Goal: Task Accomplishment & Management: Complete application form

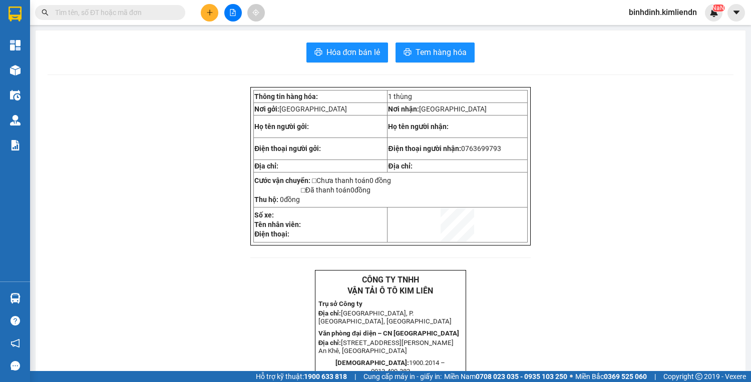
click at [200, 12] on div at bounding box center [232, 13] width 75 height 18
click at [206, 14] on icon "plus" at bounding box center [209, 12] width 7 height 7
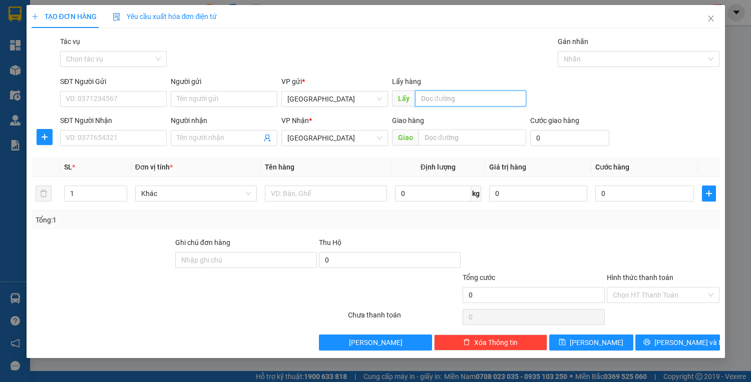
click at [452, 101] on input "text" at bounding box center [470, 99] width 111 height 16
type input "quy nhơn"
click at [492, 142] on input "text" at bounding box center [472, 138] width 108 height 16
type input "d"
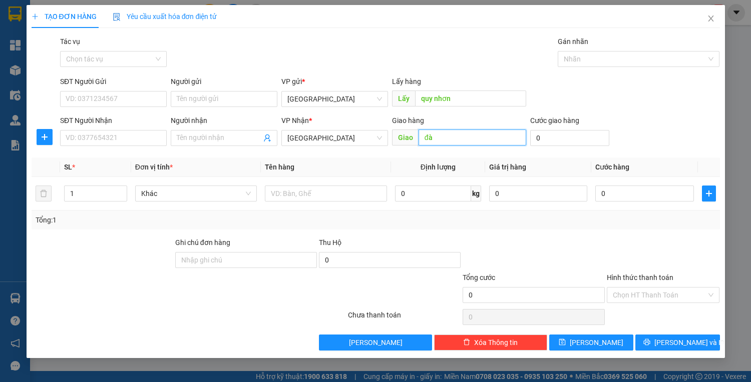
type input "đ"
type input "dốc sỏi"
type input "5"
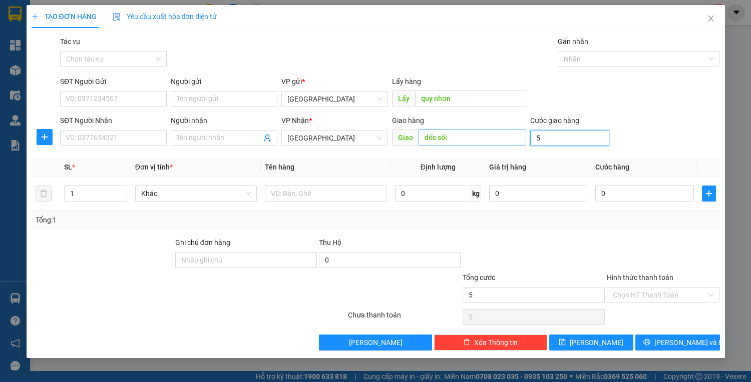
type input "50"
type input "50.000"
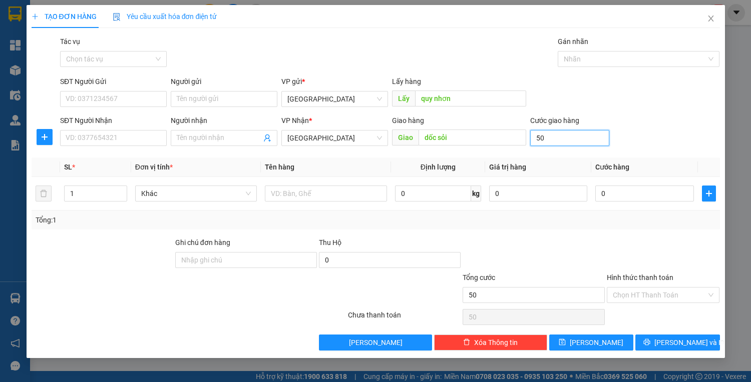
type input "50.000"
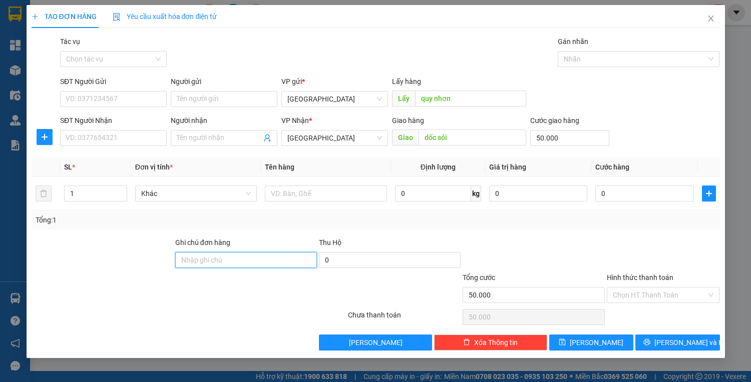
click at [212, 264] on input "Ghi chú đơn hàng" at bounding box center [246, 260] width 142 height 16
type input "77b01625-0935061227"
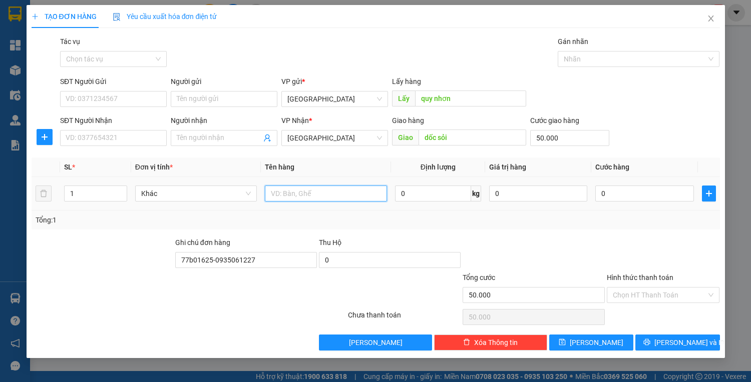
click at [333, 190] on input "text" at bounding box center [326, 194] width 122 height 16
type input "d"
type input "thùng sầu"
click at [634, 290] on input "Hình thức thanh toán" at bounding box center [659, 295] width 94 height 15
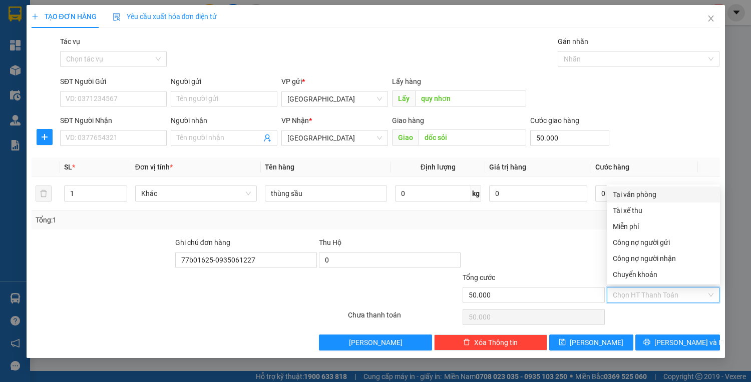
click at [614, 192] on div "Tại văn phòng" at bounding box center [662, 194] width 101 height 11
type input "0"
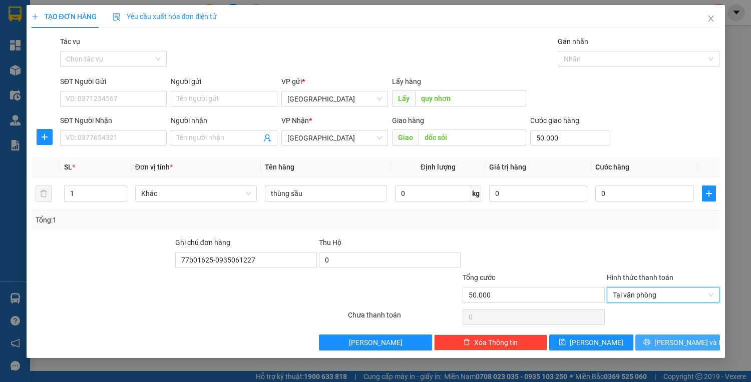
click at [651, 342] on button "[PERSON_NAME] và In" at bounding box center [677, 343] width 84 height 16
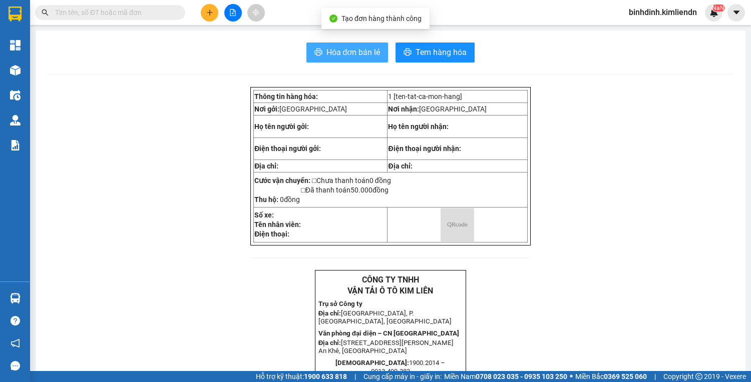
click at [334, 50] on span "Hóa đơn bán lẻ" at bounding box center [353, 52] width 54 height 13
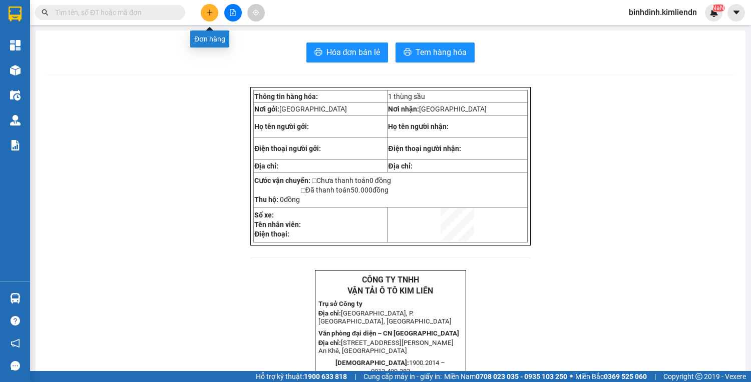
click at [216, 14] on button at bounding box center [210, 13] width 18 height 18
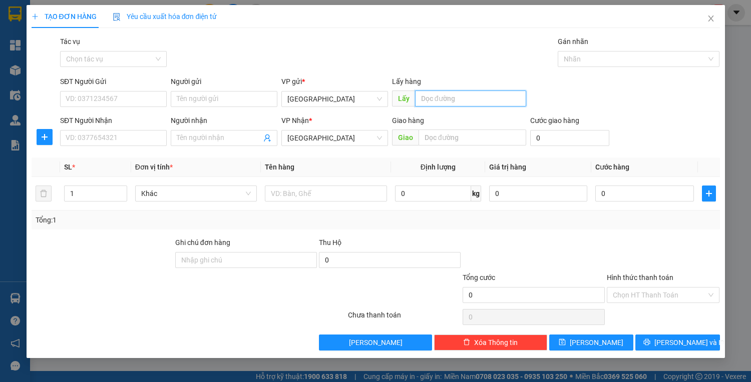
click at [434, 94] on input "text" at bounding box center [470, 99] width 111 height 16
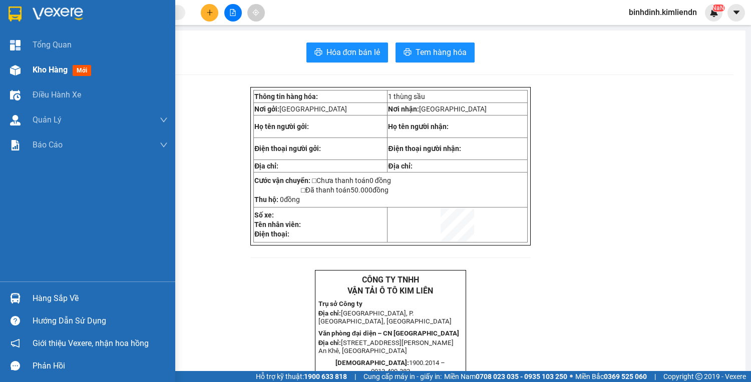
click at [10, 73] on img at bounding box center [15, 70] width 11 height 11
